Goal: Transaction & Acquisition: Download file/media

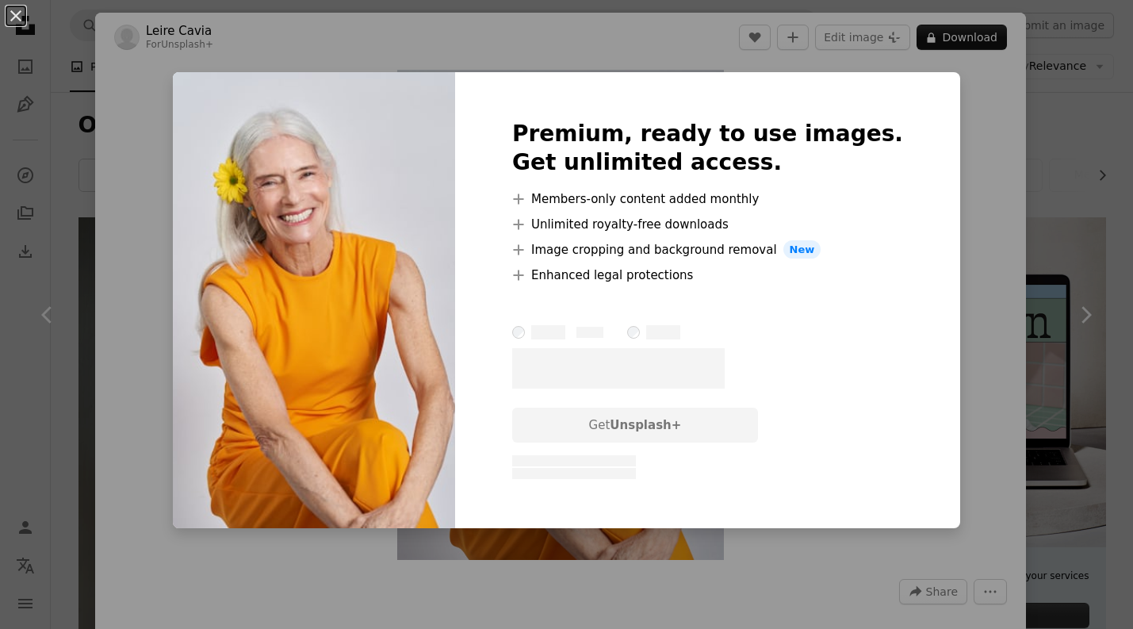
scroll to position [1995, 0]
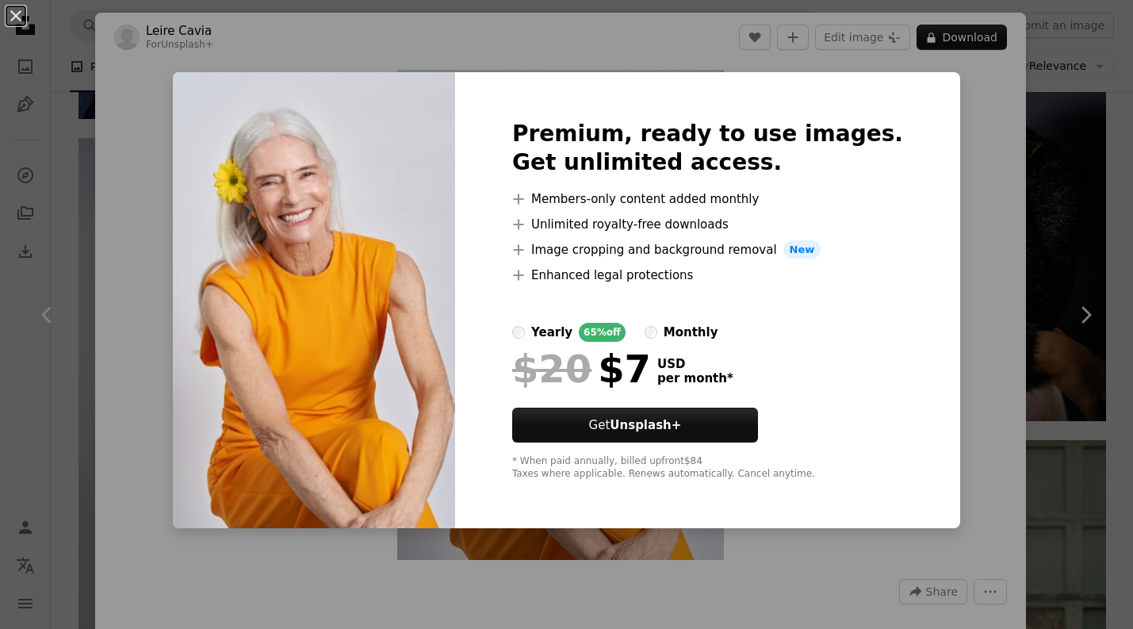
click at [941, 252] on div "An X shape Premium, ready to use images. Get unlimited access. A plus sign Memb…" at bounding box center [566, 314] width 1133 height 629
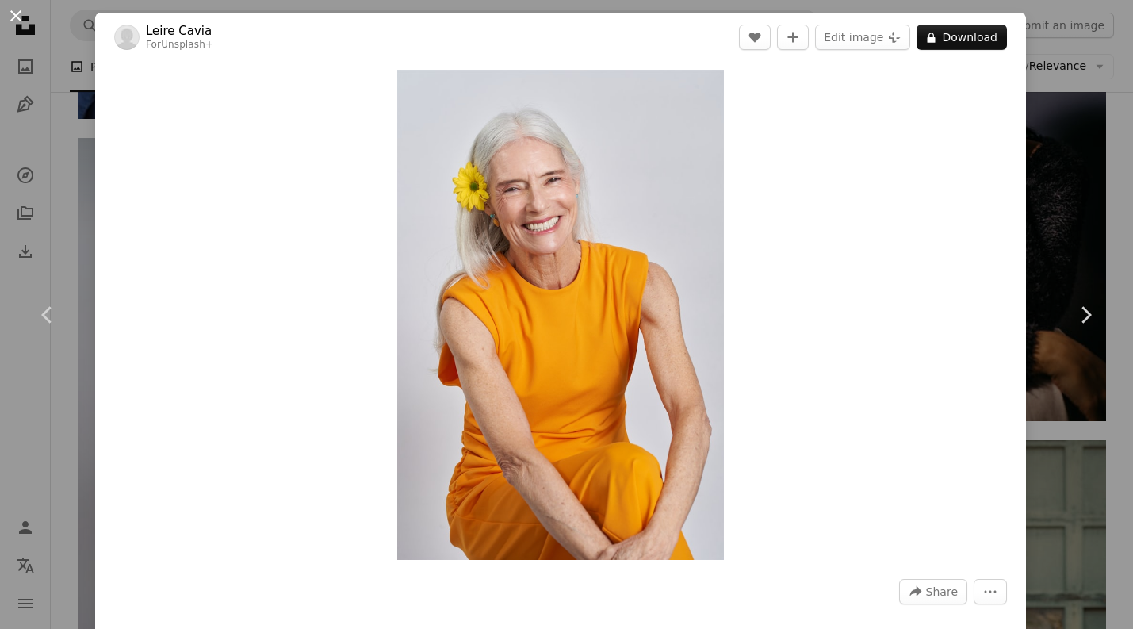
click at [20, 8] on button "An X shape" at bounding box center [15, 15] width 19 height 19
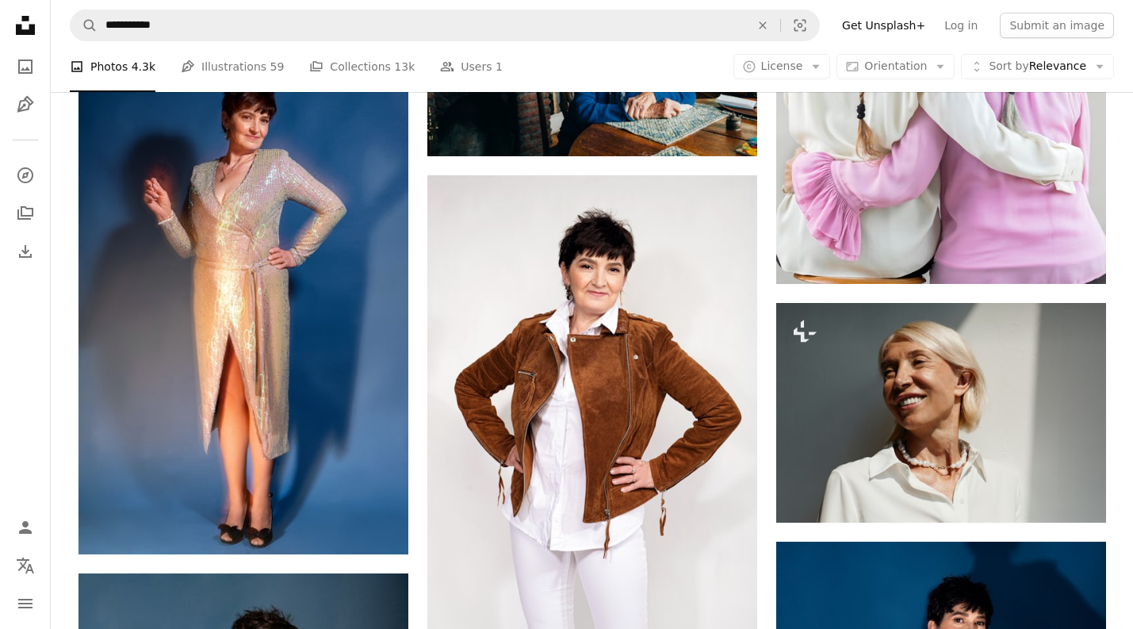
scroll to position [4222, 0]
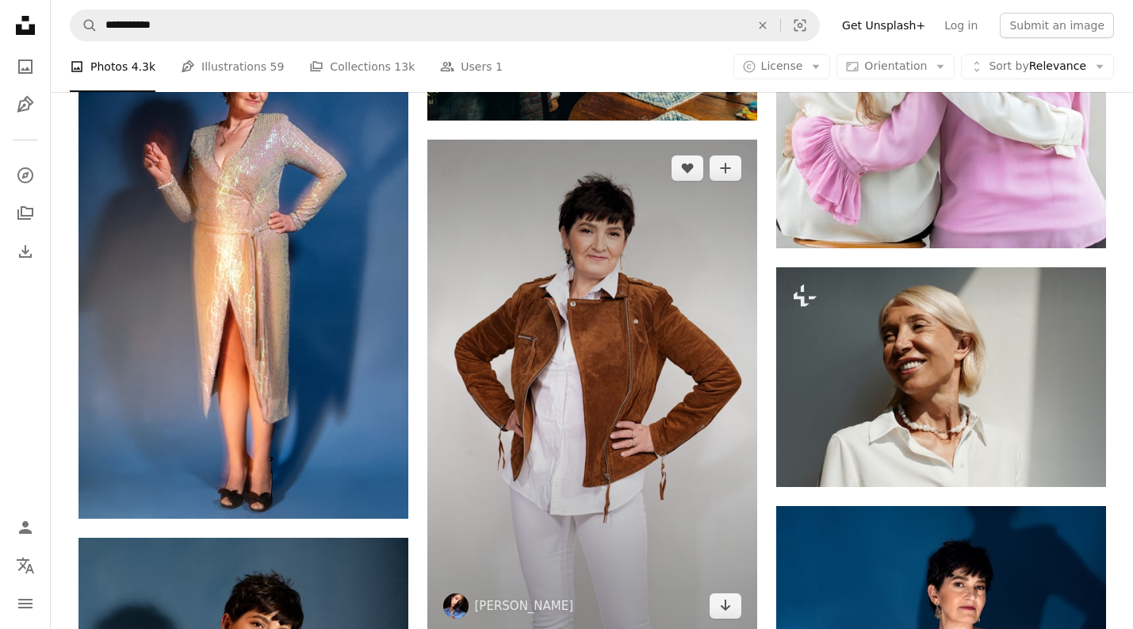
click at [645, 284] on img at bounding box center [592, 387] width 330 height 495
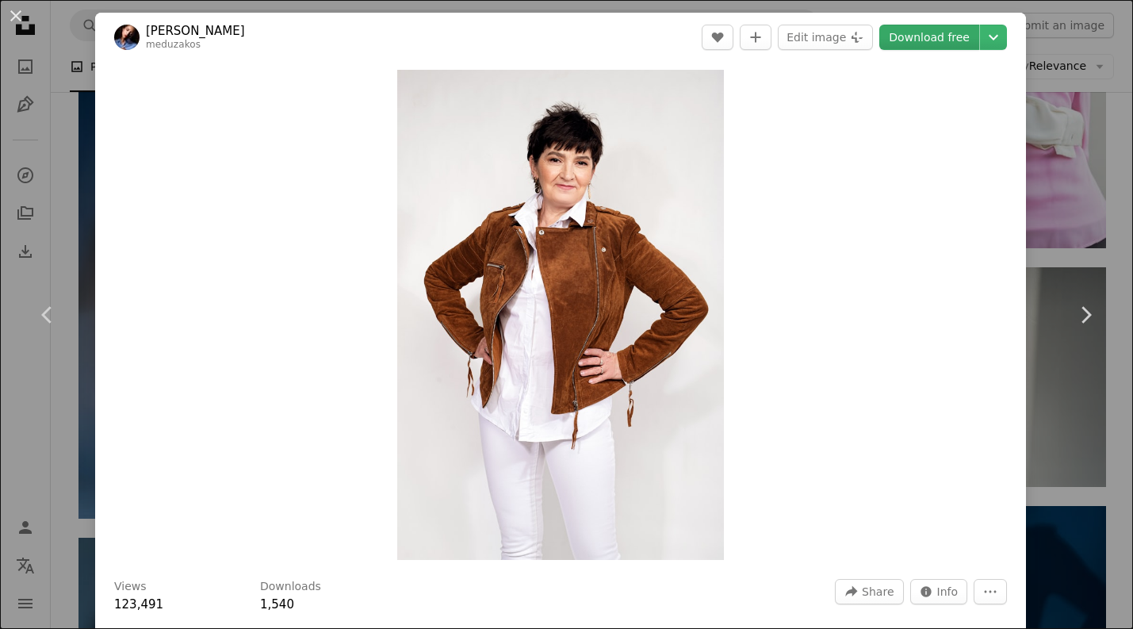
click at [966, 40] on link "Download free" at bounding box center [929, 37] width 100 height 25
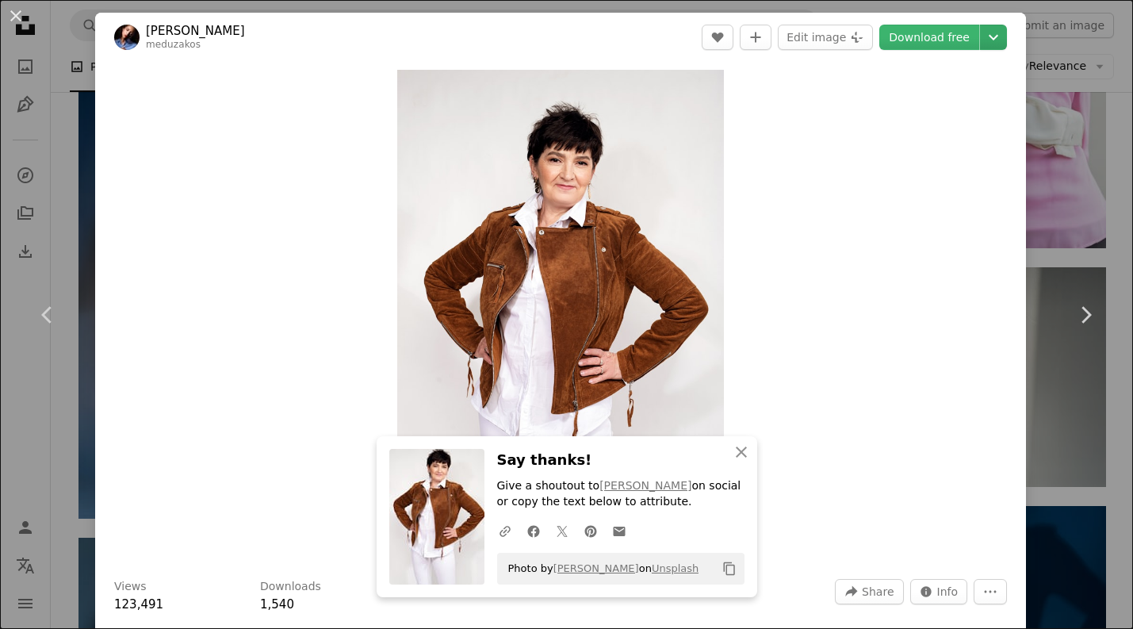
click at [1006, 35] on icon "Chevron down" at bounding box center [993, 37] width 25 height 19
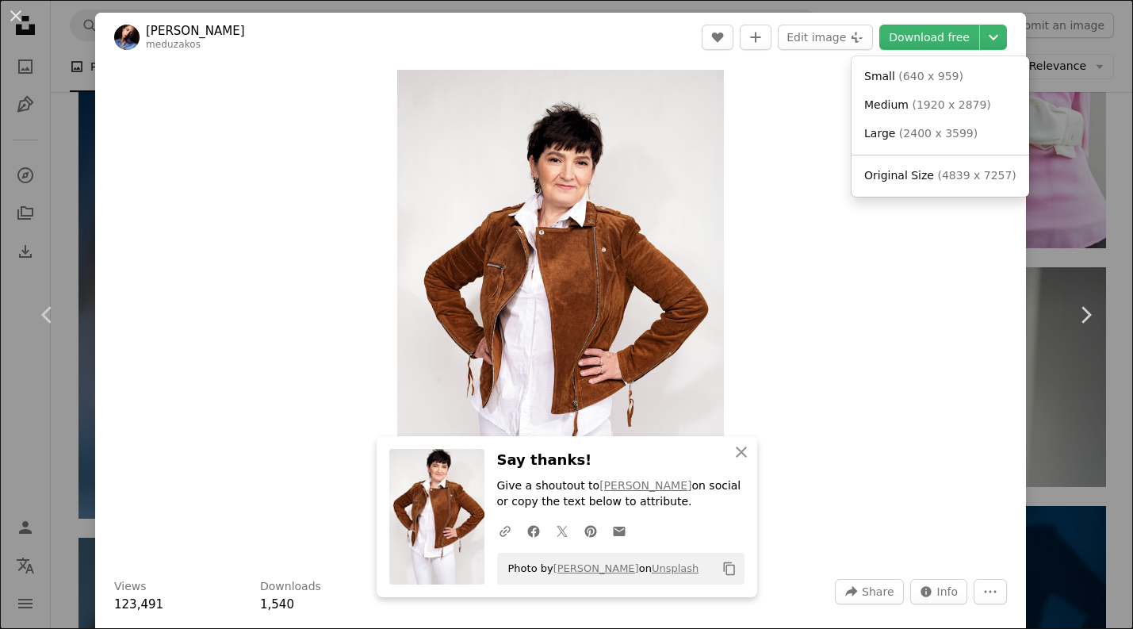
click at [16, 16] on dialog "An X shape Chevron left Chevron right [PERSON_NAME] meduzakos A heart A plus si…" at bounding box center [566, 314] width 1133 height 629
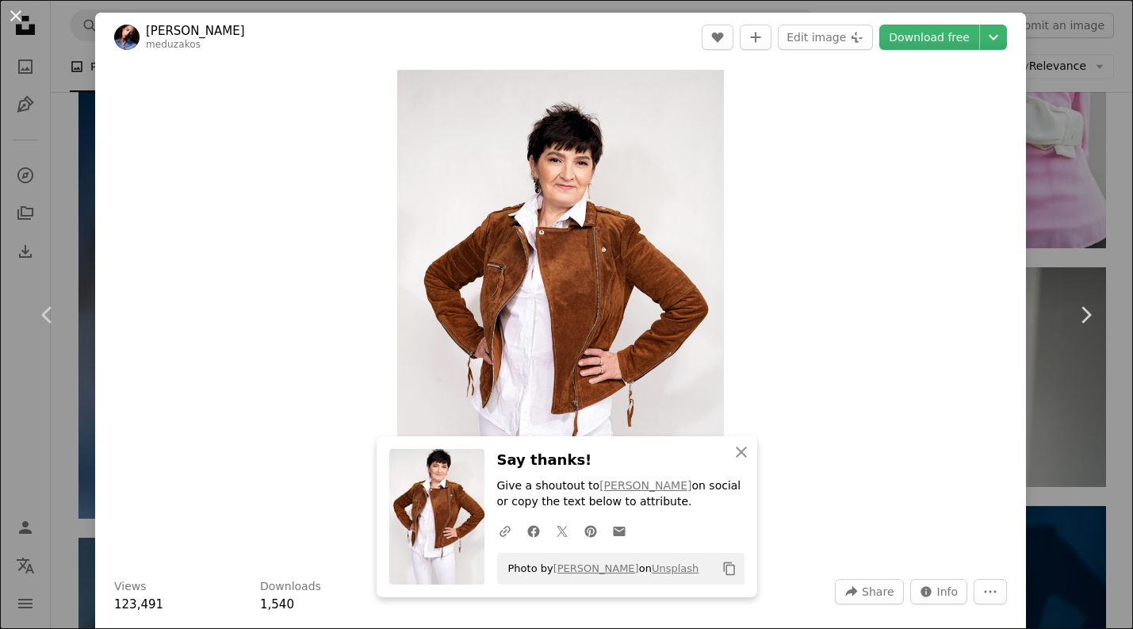
click at [14, 14] on button "An X shape" at bounding box center [15, 15] width 19 height 19
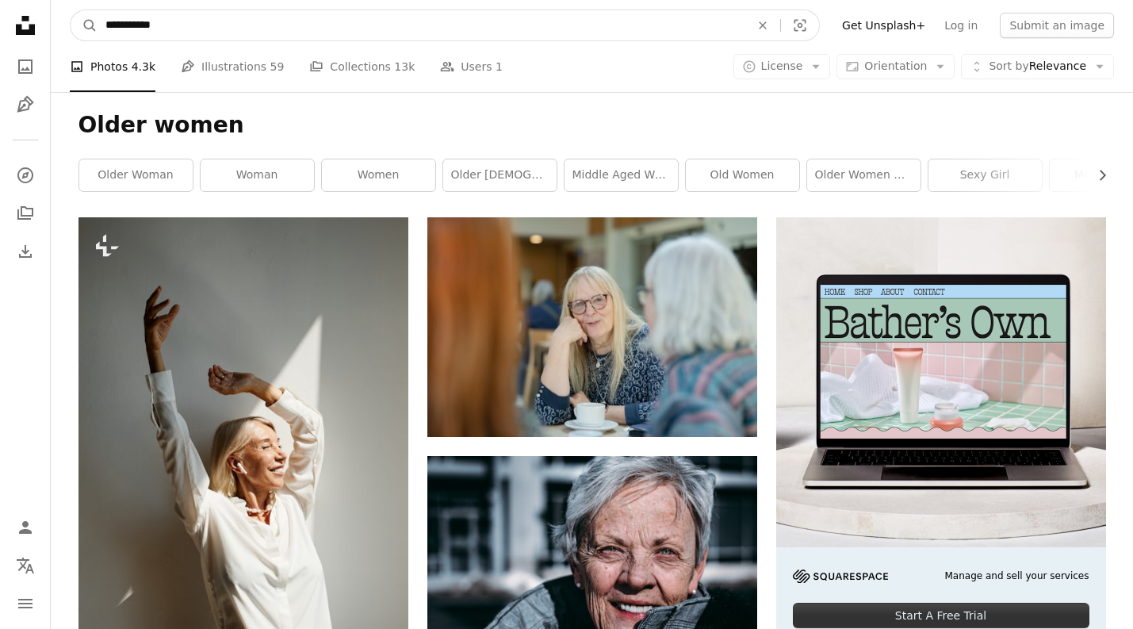
click at [201, 27] on input "**********" at bounding box center [422, 25] width 648 height 30
type input "*********"
click at [84, 25] on button "A magnifying glass" at bounding box center [84, 25] width 27 height 30
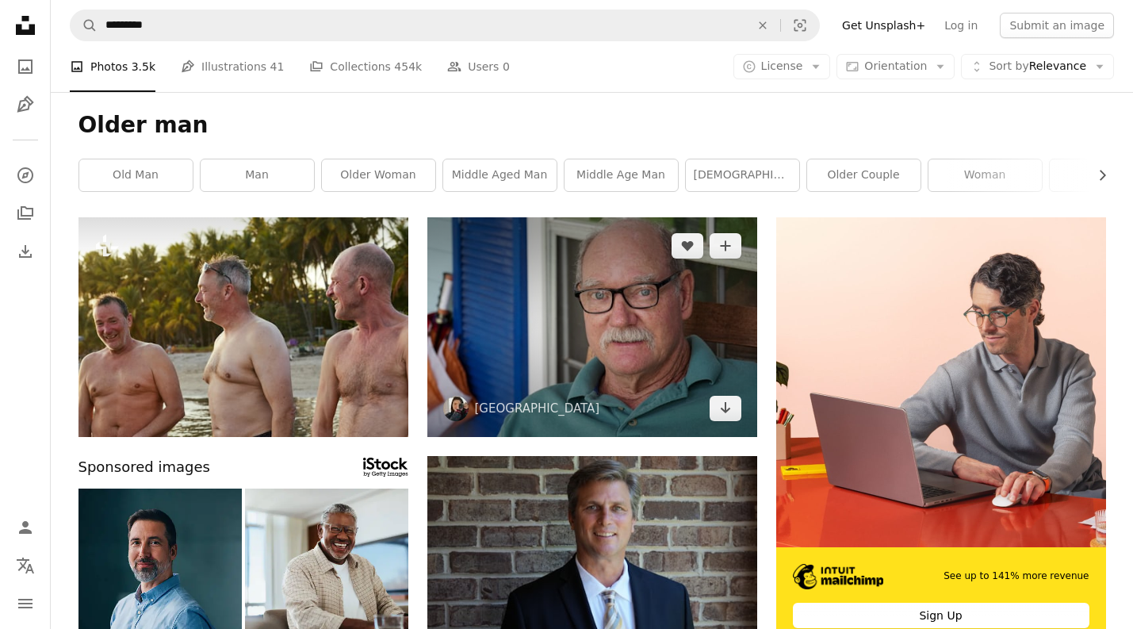
click at [580, 389] on img at bounding box center [592, 327] width 330 height 220
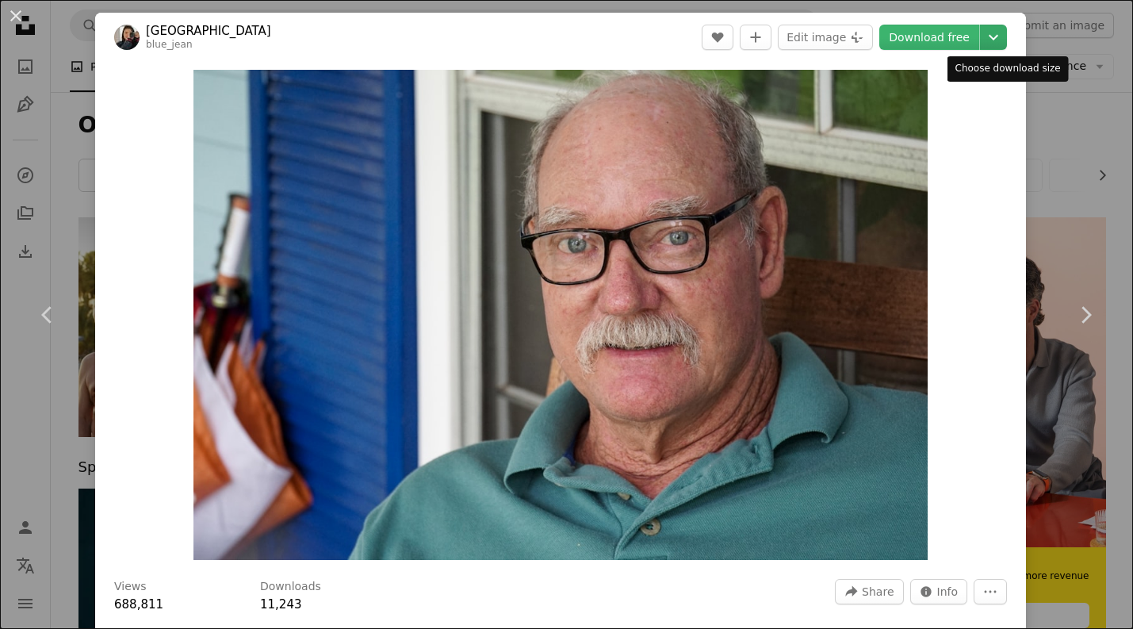
click at [1005, 36] on icon "Chevron down" at bounding box center [993, 37] width 25 height 19
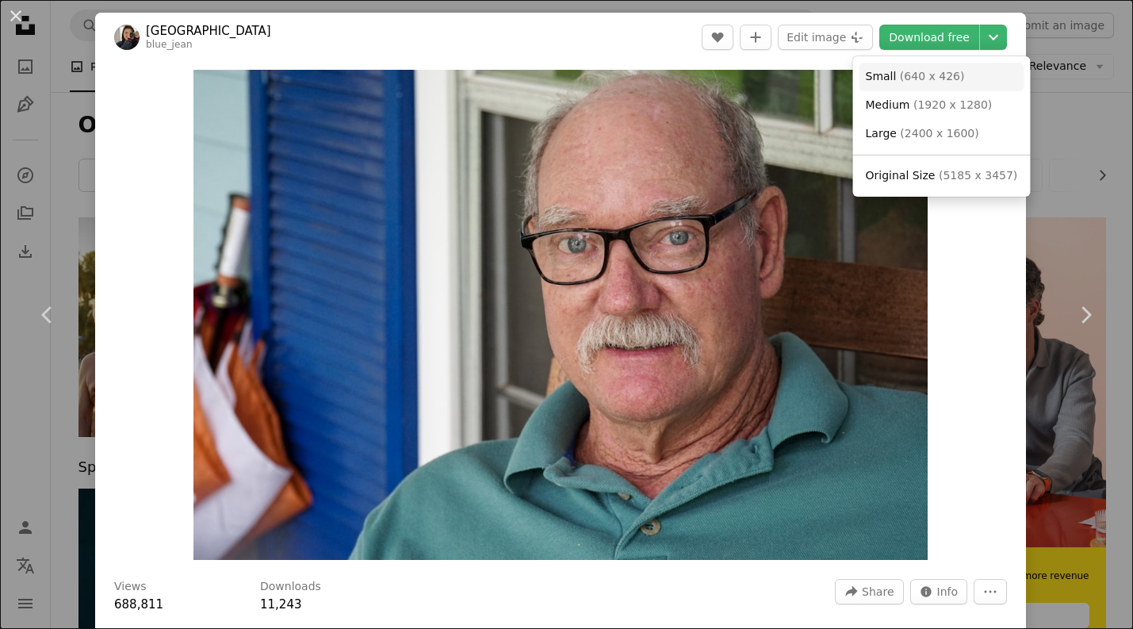
click at [947, 84] on link "Small ( 640 x 426 )" at bounding box center [941, 77] width 165 height 29
